Goal: Find specific page/section

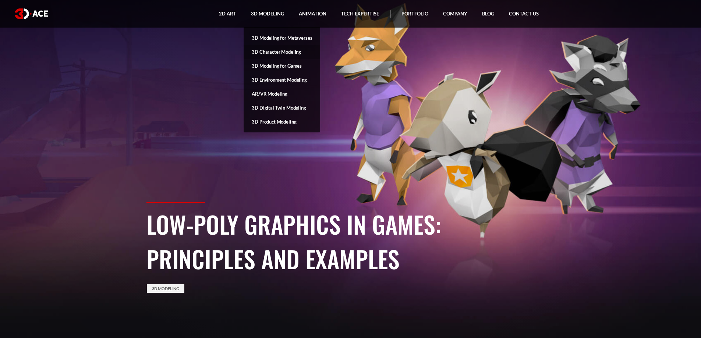
click at [264, 50] on link "3D Character Modeling" at bounding box center [282, 52] width 77 height 14
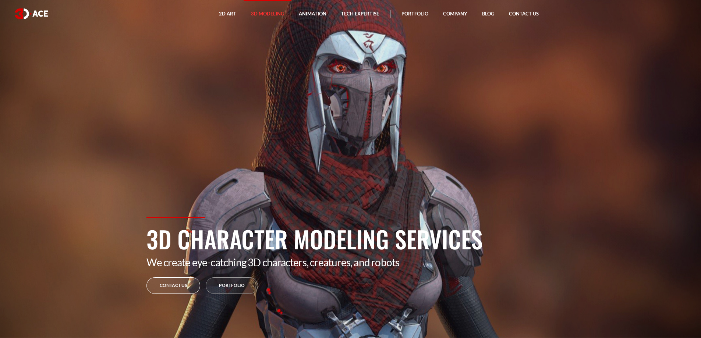
click at [176, 281] on link "Contact Us" at bounding box center [173, 285] width 54 height 17
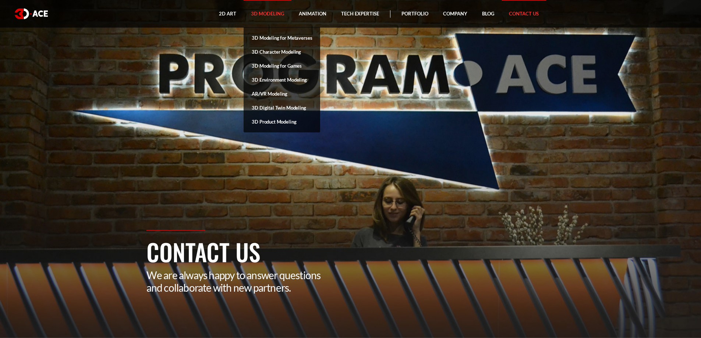
click at [262, 13] on link "3D Modeling" at bounding box center [268, 14] width 48 height 28
